Goal: Check status: Check status

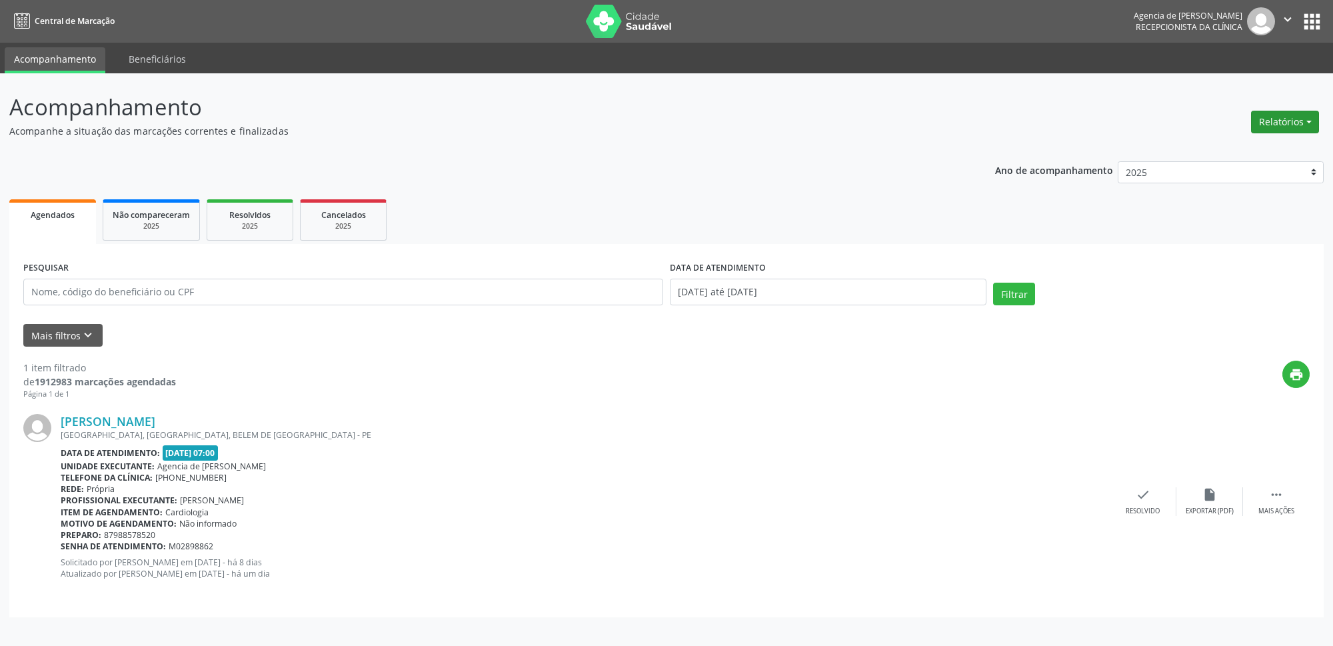
click at [1266, 122] on button "Relatórios" at bounding box center [1285, 122] width 68 height 23
click at [1230, 152] on link "Agendamentos" at bounding box center [1248, 151] width 143 height 19
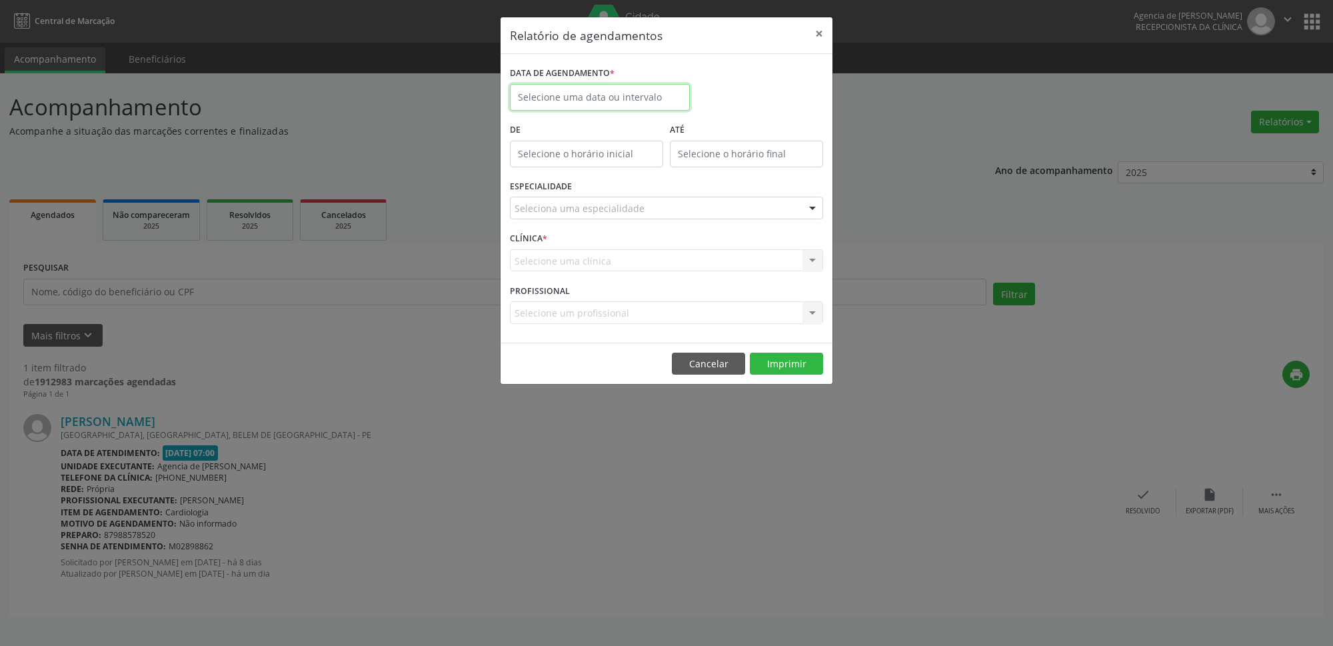
click at [574, 100] on input "text" at bounding box center [600, 97] width 180 height 27
click at [646, 223] on span "18" at bounding box center [642, 220] width 26 height 26
type input "[DATE]"
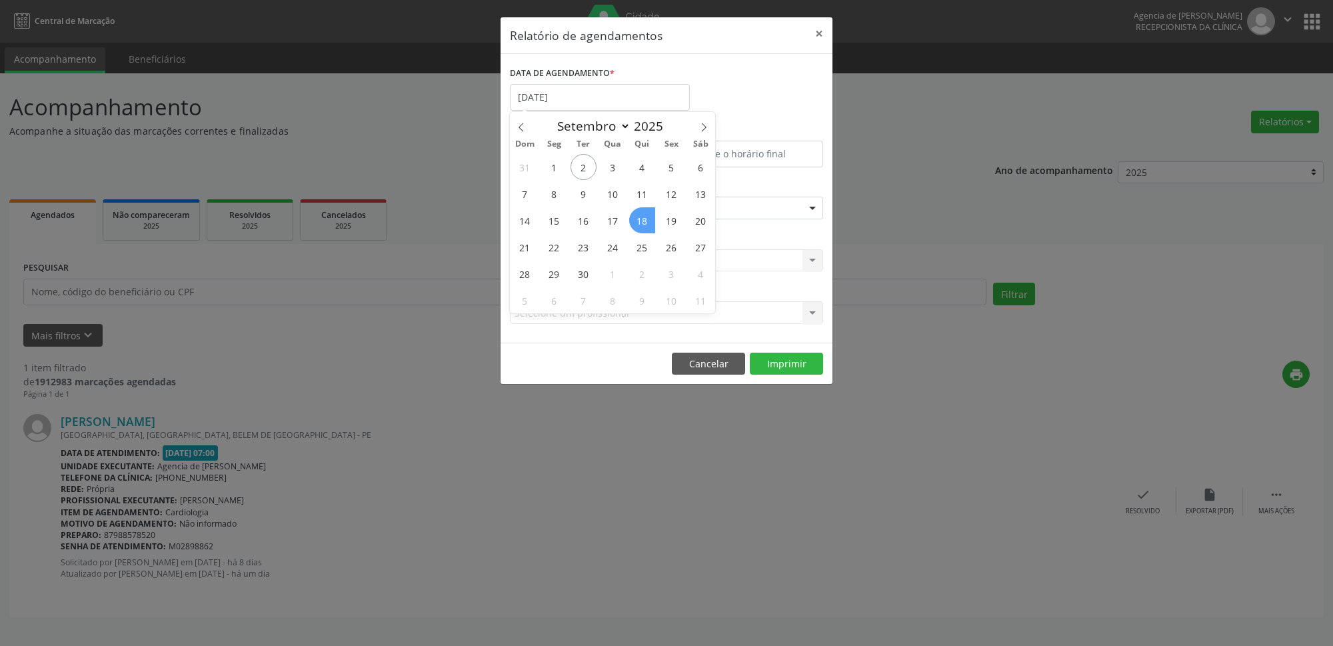
click at [646, 223] on span "18" at bounding box center [642, 220] width 26 height 26
click at [629, 201] on div "Seleciona uma especialidade" at bounding box center [666, 208] width 313 height 23
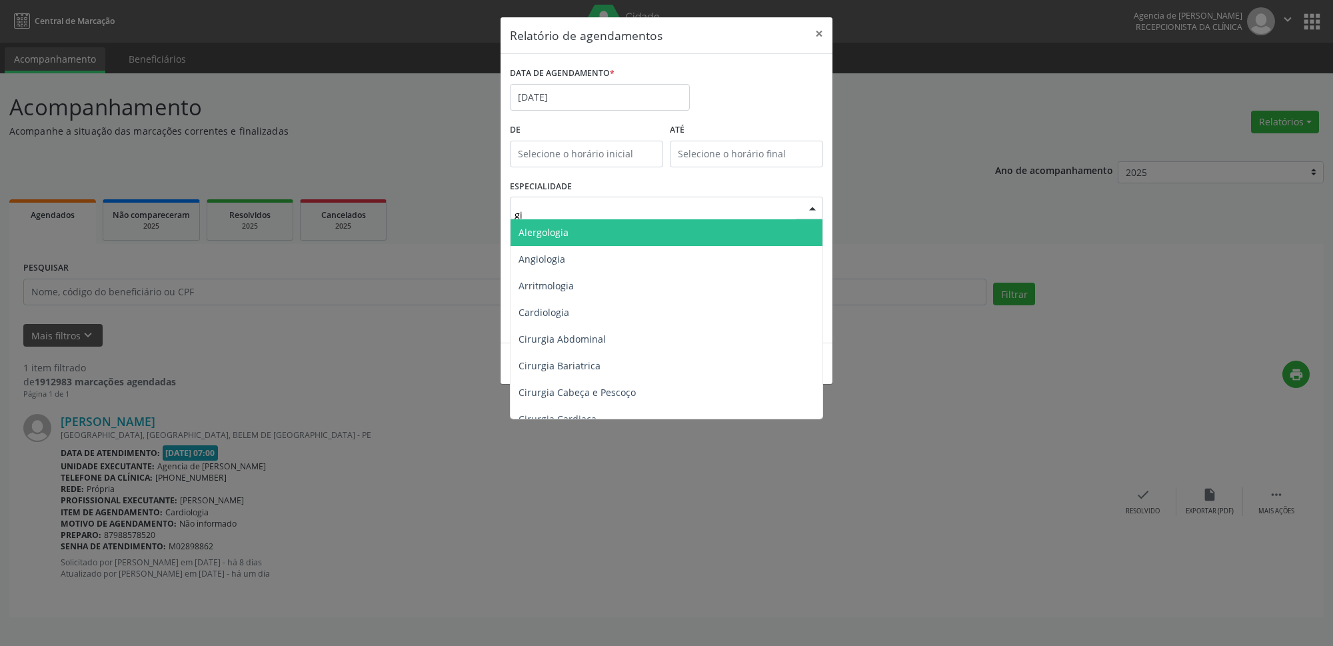
type input "gin"
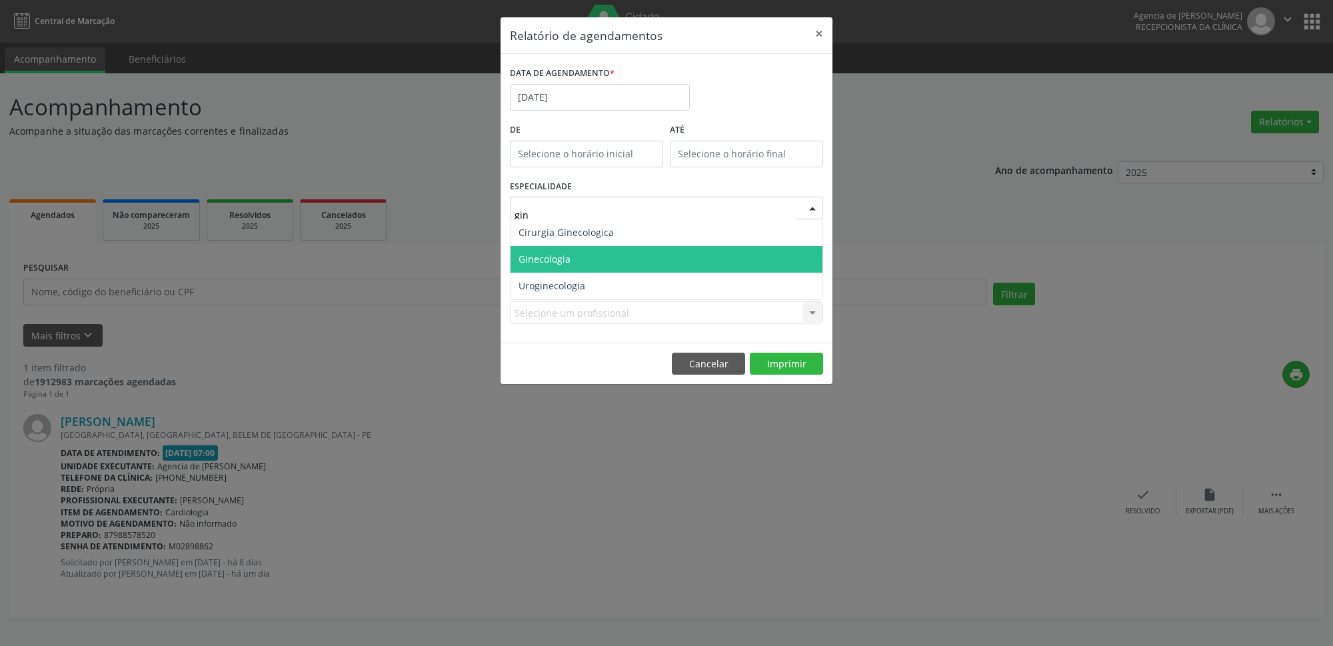
click at [620, 257] on span "Ginecologia" at bounding box center [667, 259] width 312 height 27
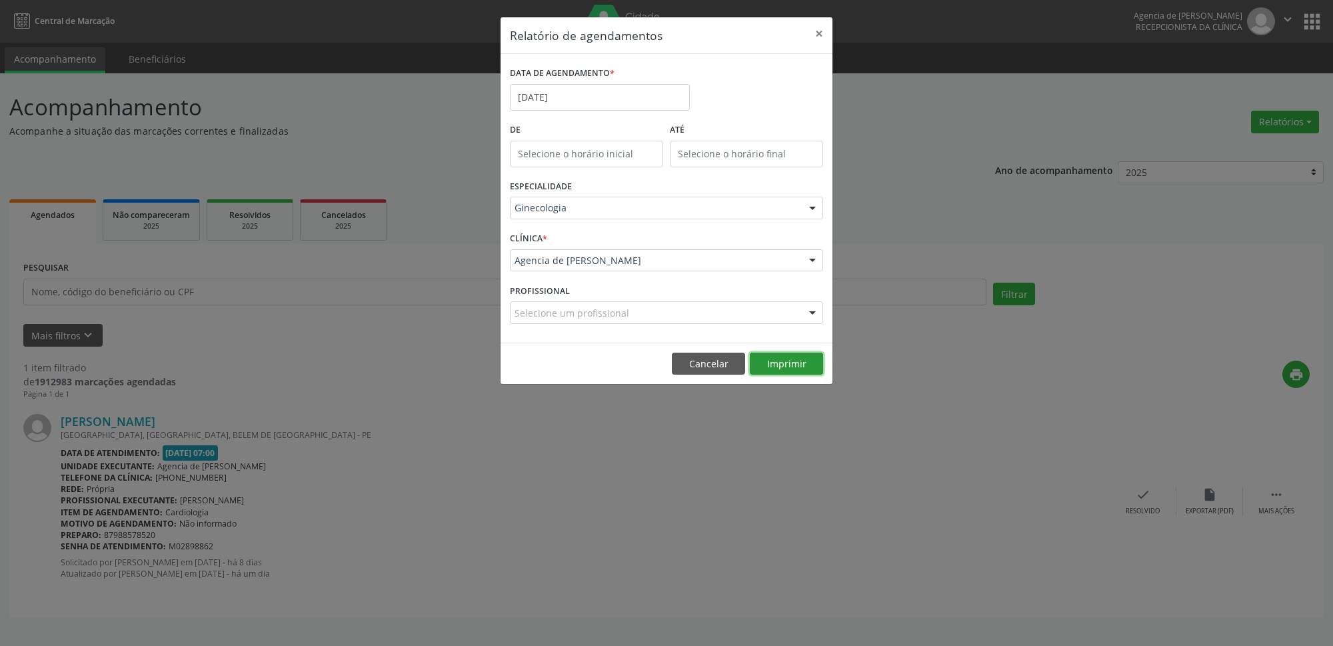
click at [772, 363] on button "Imprimir" at bounding box center [786, 364] width 73 height 23
click at [812, 27] on button "×" at bounding box center [819, 33] width 27 height 33
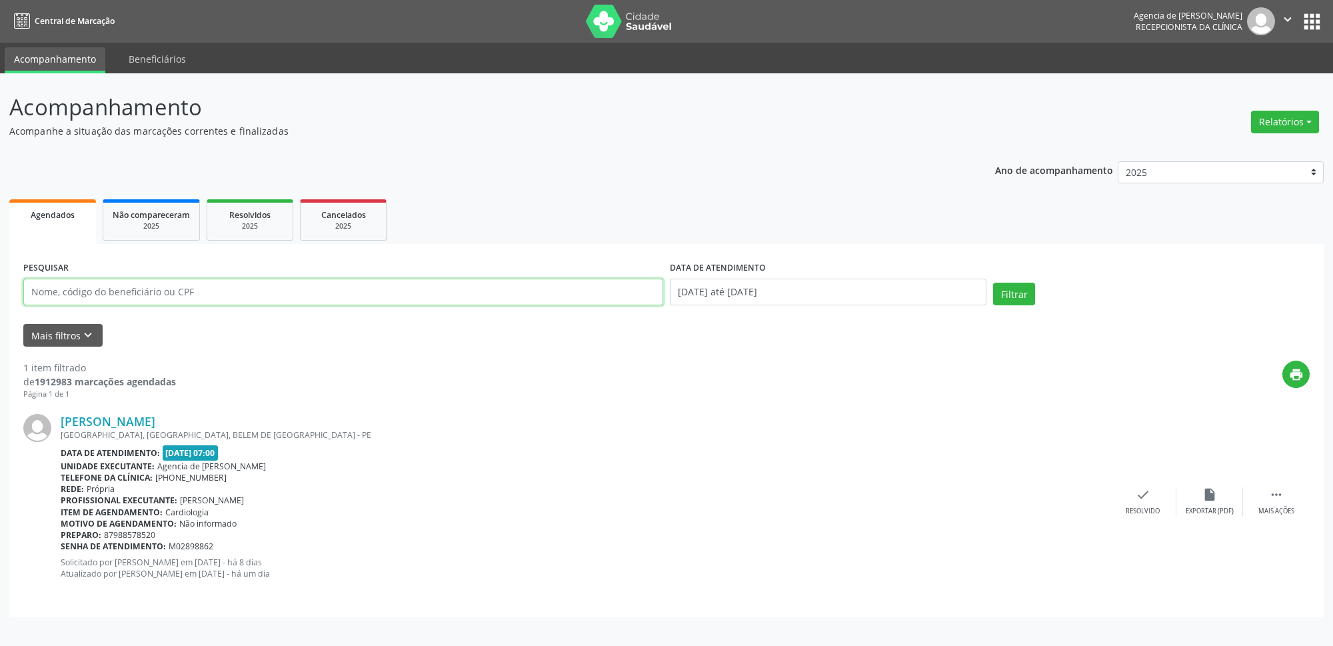
click at [333, 293] on input "text" at bounding box center [343, 292] width 640 height 27
type input "62786199468"
click at [852, 290] on input "[DATE] até [DATE]" at bounding box center [828, 292] width 317 height 27
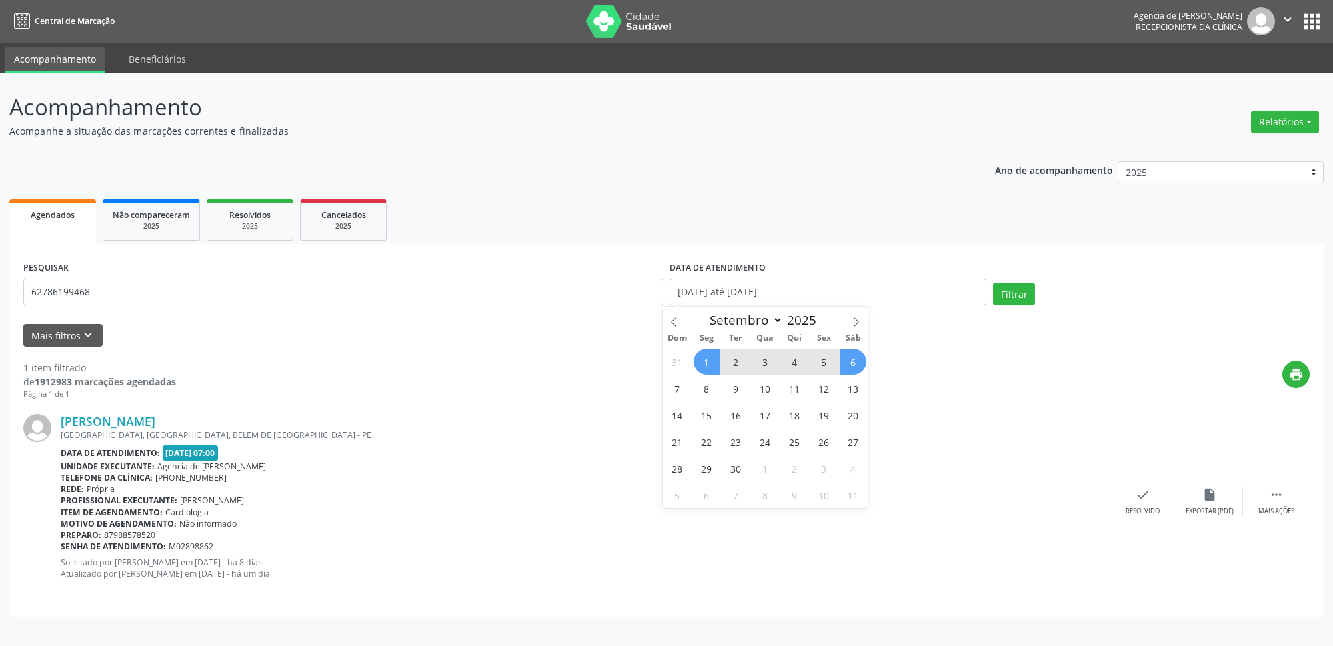
click at [704, 360] on span "1" at bounding box center [707, 362] width 26 height 26
type input "[DATE]"
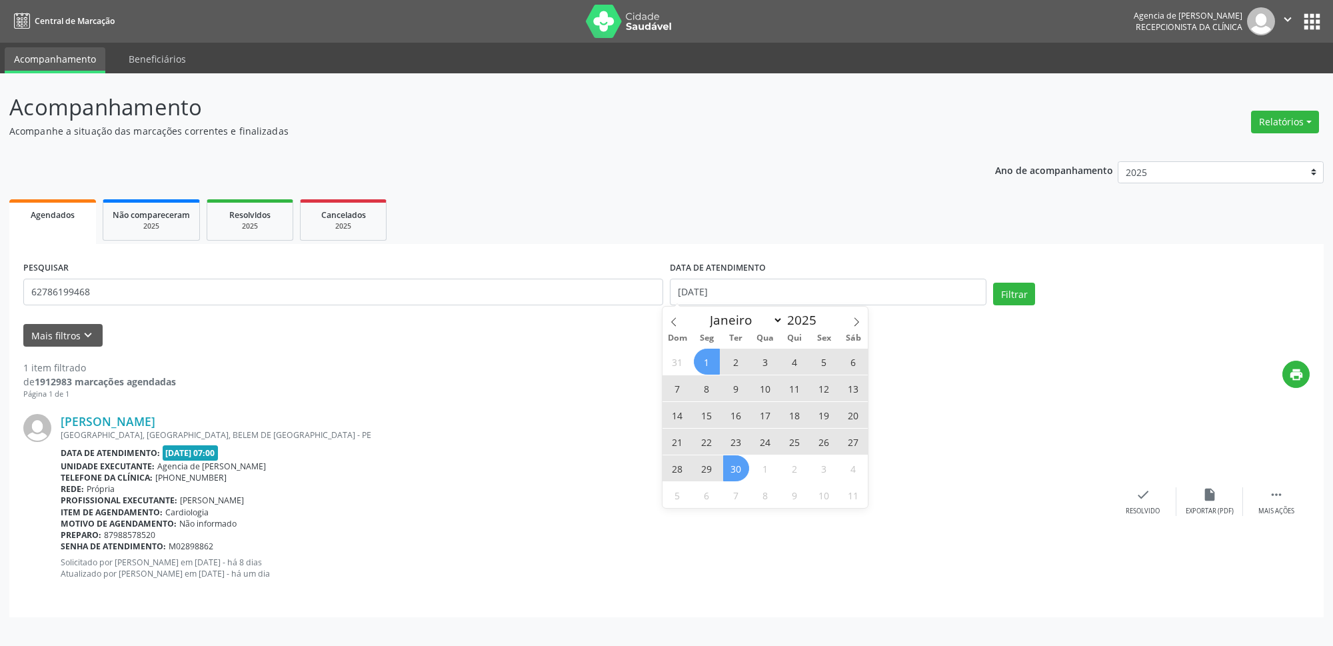
click at [739, 466] on span "30" at bounding box center [736, 468] width 26 height 26
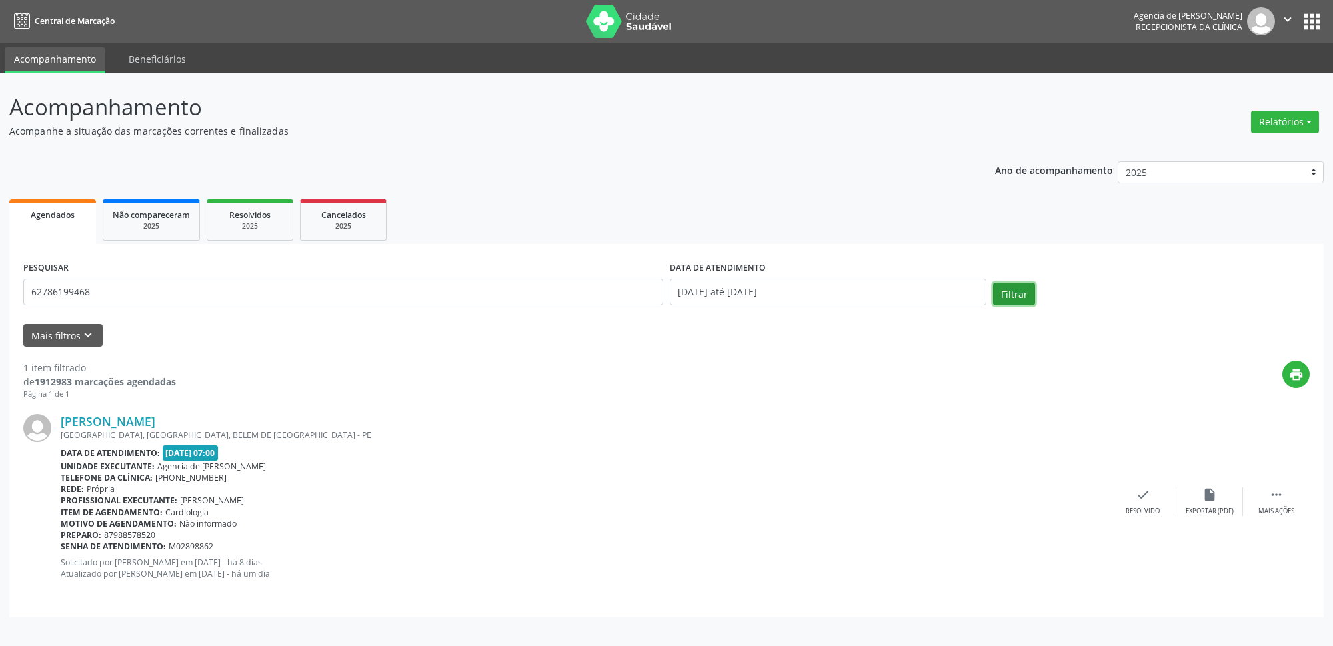
click at [1018, 291] on button "Filtrar" at bounding box center [1014, 294] width 42 height 23
